Goal: Find specific page/section: Find specific page/section

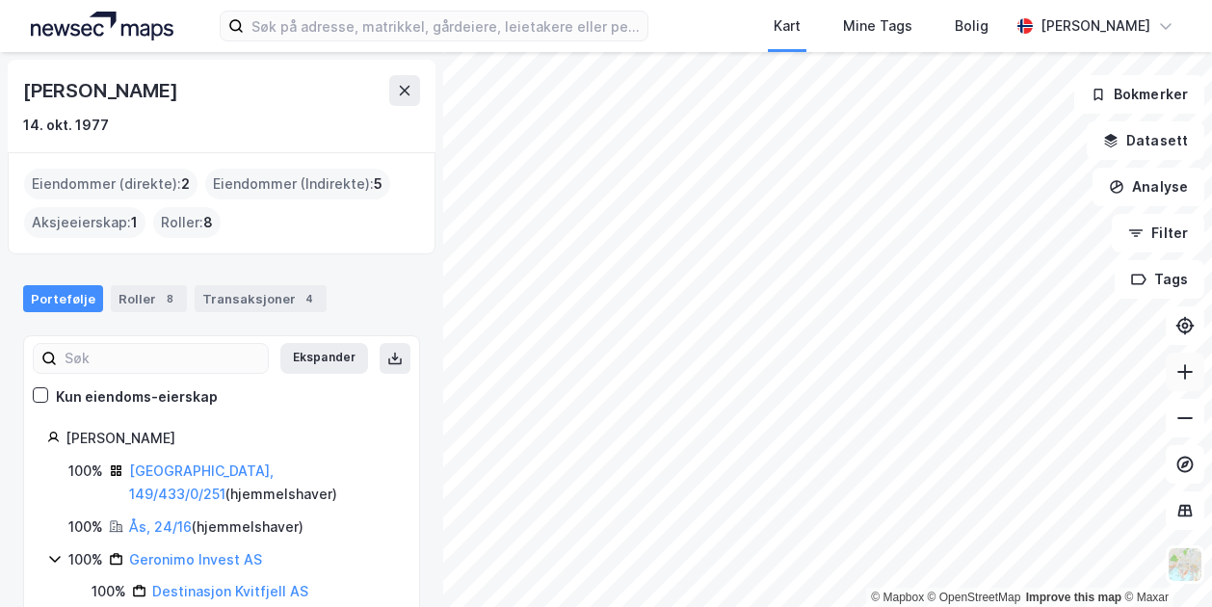
click at [1185, 363] on icon at bounding box center [1184, 371] width 19 height 19
click at [1183, 376] on icon at bounding box center [1184, 371] width 19 height 19
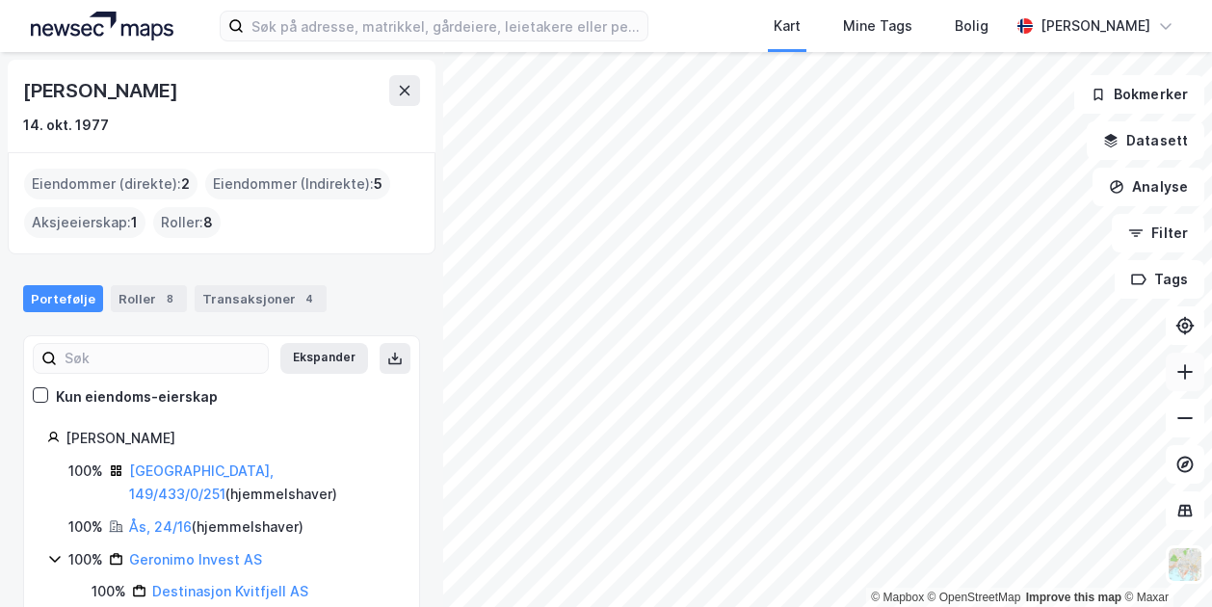
click at [1185, 377] on icon at bounding box center [1185, 371] width 2 height 15
click at [1175, 383] on button at bounding box center [1185, 372] width 39 height 39
click at [1185, 425] on icon at bounding box center [1184, 417] width 19 height 19
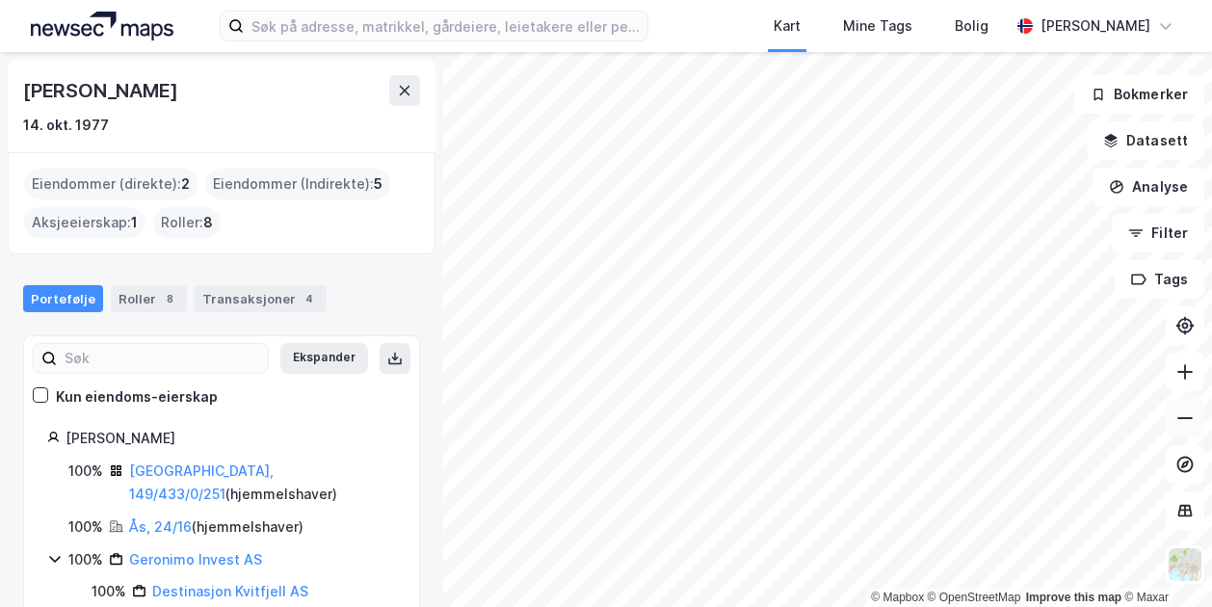
click at [1185, 425] on icon at bounding box center [1184, 417] width 19 height 19
click at [1185, 375] on icon at bounding box center [1185, 371] width 2 height 15
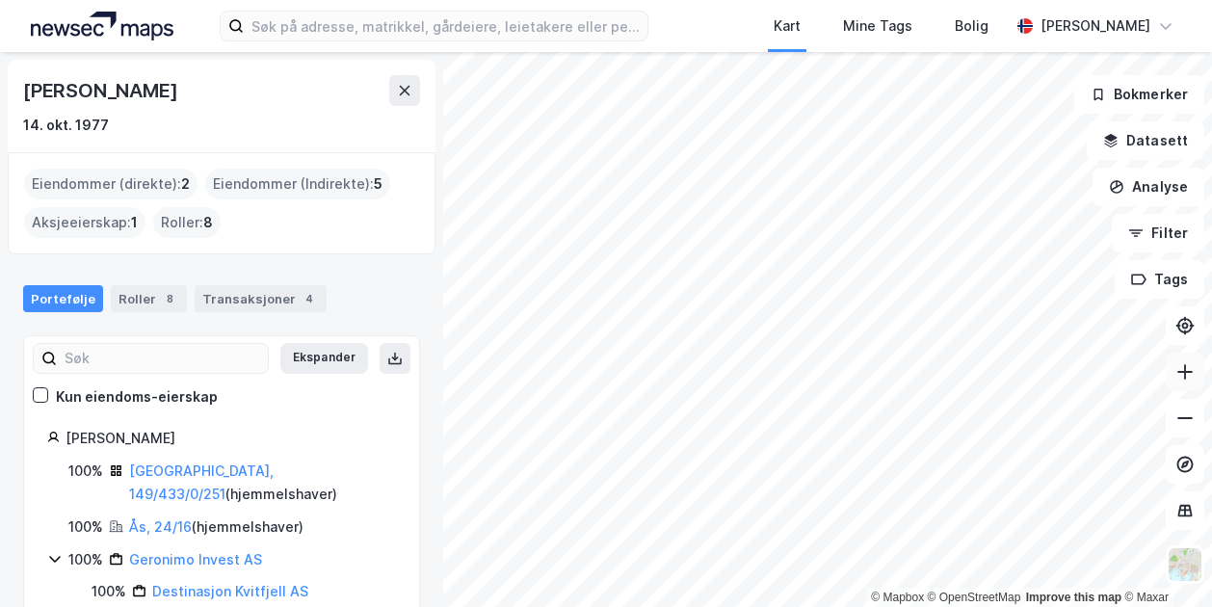
click at [1185, 375] on icon at bounding box center [1185, 371] width 2 height 15
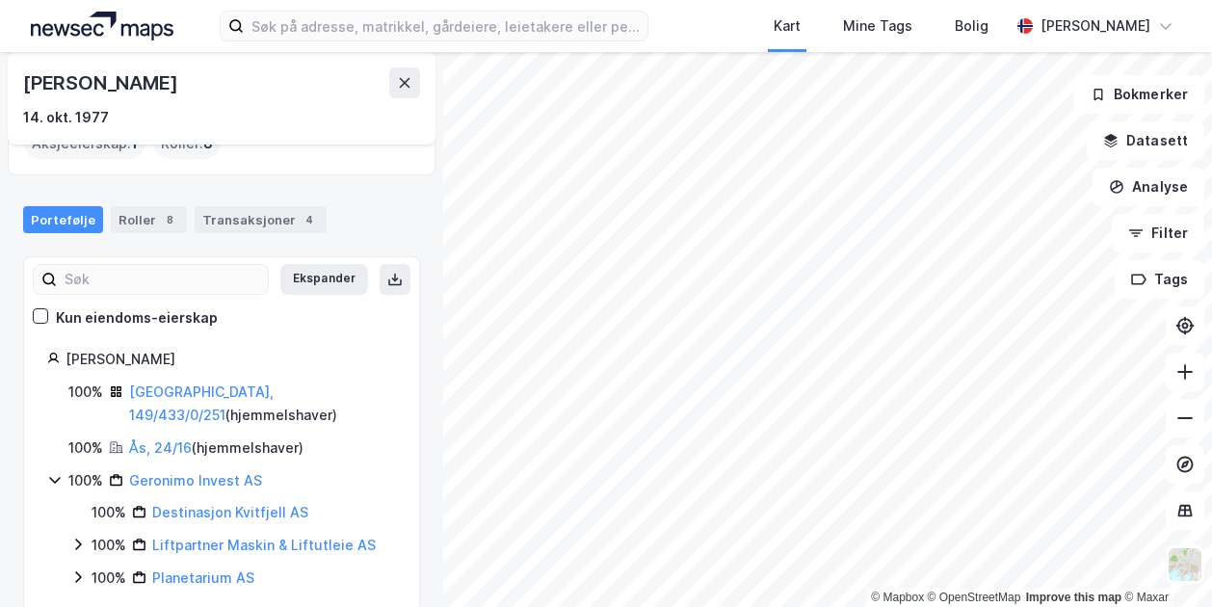
scroll to position [85, 0]
